Goal: Task Accomplishment & Management: Manage account settings

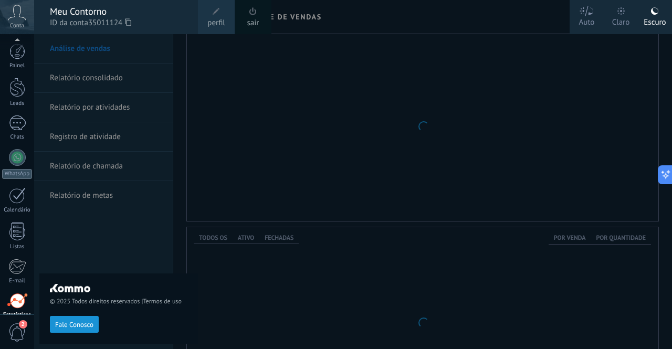
scroll to position [87, 0]
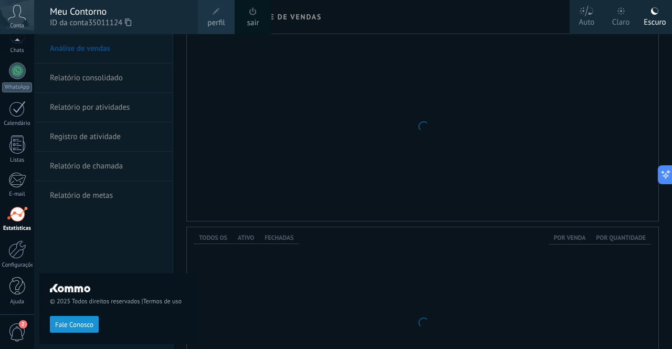
click at [215, 21] on span "perfil" at bounding box center [215, 23] width 17 height 12
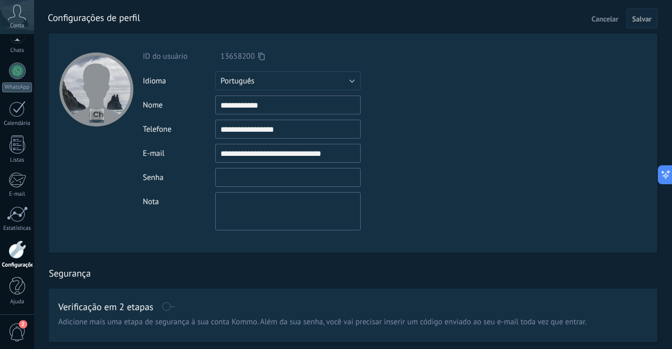
click at [274, 184] on input "textbox" at bounding box center [287, 177] width 145 height 19
click at [445, 169] on div "Senha" at bounding box center [309, 177] width 332 height 19
click at [292, 182] on input "textbox" at bounding box center [287, 177] width 145 height 19
type input "**********"
click at [642, 22] on span "Salvar" at bounding box center [641, 18] width 19 height 7
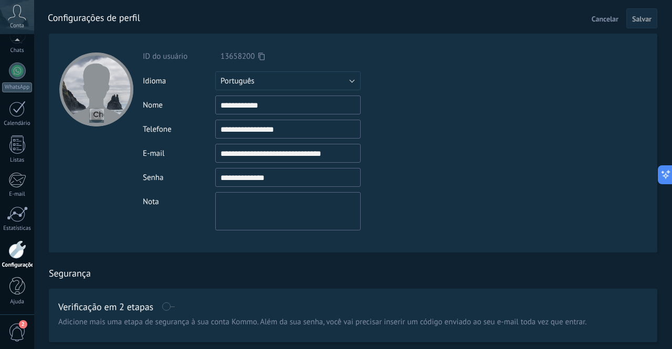
click at [644, 18] on span "Salvar" at bounding box center [641, 18] width 19 height 7
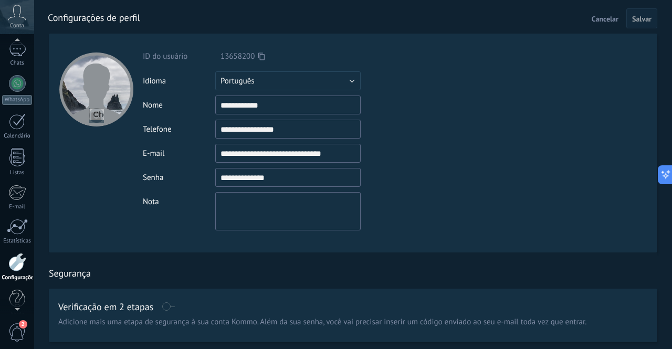
scroll to position [87, 0]
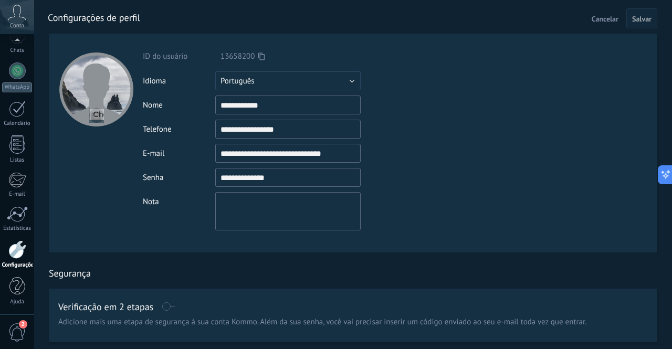
click at [264, 54] on icon at bounding box center [261, 56] width 6 height 8
click at [260, 54] on icon at bounding box center [261, 56] width 6 height 8
click at [19, 26] on span "Conta" at bounding box center [17, 26] width 14 height 7
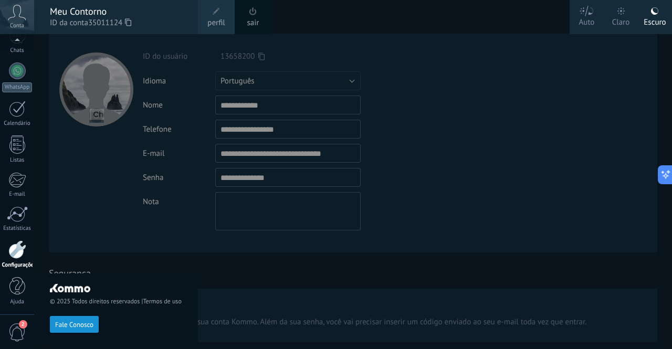
click at [17, 17] on icon at bounding box center [17, 13] width 18 height 16
